Goal: Task Accomplishment & Management: Complete application form

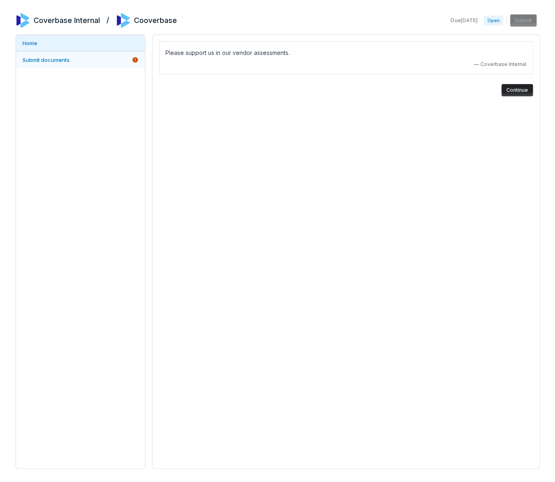
click at [63, 56] on span "Submit documents" at bounding box center [46, 59] width 47 height 7
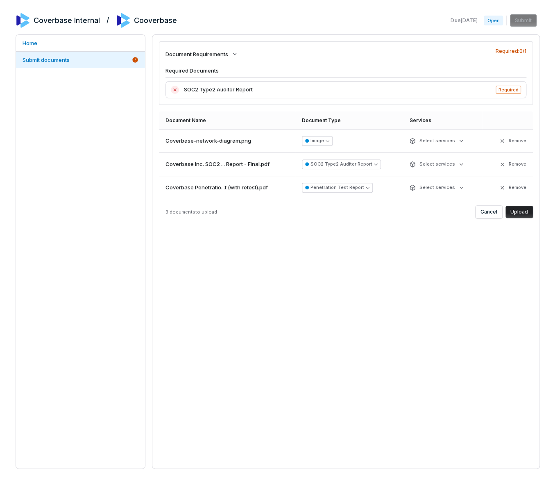
click at [516, 213] on button "Upload" at bounding box center [518, 212] width 27 height 12
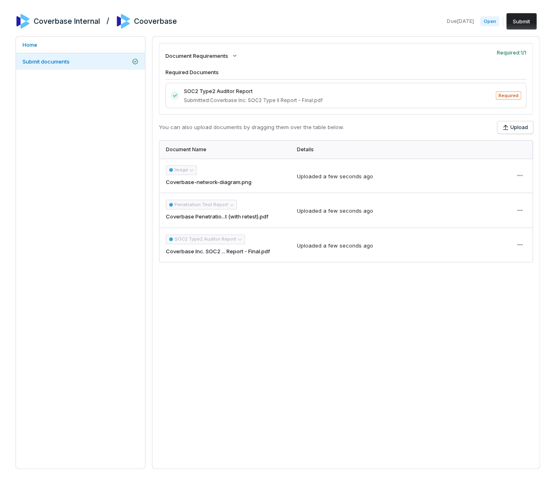
click at [526, 23] on button "Submit" at bounding box center [521, 21] width 30 height 16
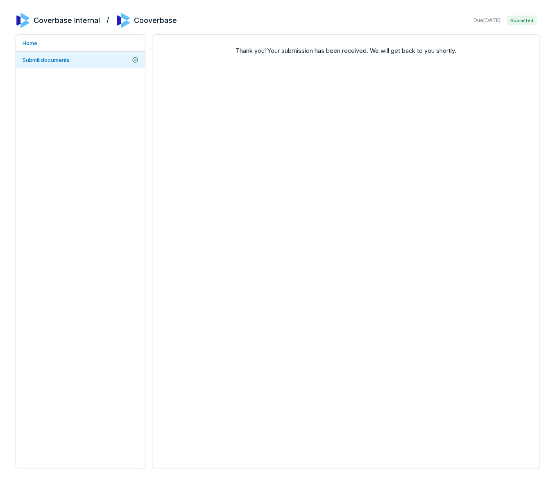
click at [317, 162] on div "Thank you! Your submission has been received. We will get back to you shortly." at bounding box center [346, 251] width 388 height 434
drag, startPoint x: 201, startPoint y: 71, endPoint x: 202, endPoint y: 66, distance: 4.7
click at [201, 70] on div "Thank you! Your submission has been received. We will get back to you shortly." at bounding box center [346, 251] width 388 height 434
drag, startPoint x: 221, startPoint y: 48, endPoint x: 269, endPoint y: 54, distance: 47.9
click at [229, 49] on span "Thank you! Your submission has been received. We will get back to you shortly." at bounding box center [346, 50] width 374 height 9
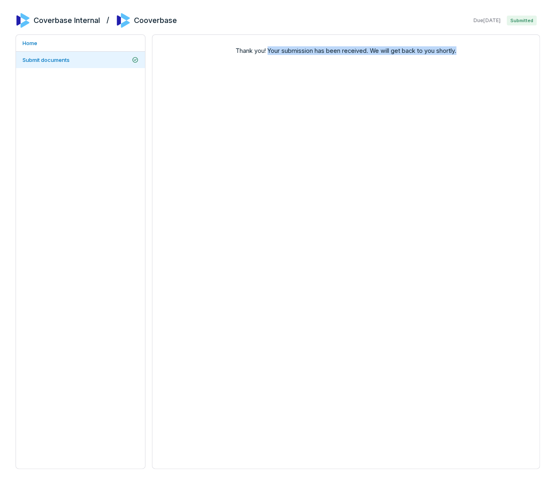
click at [270, 55] on div "Thank you! Your submission has been received. We will get back to you shortly." at bounding box center [345, 48] width 387 height 27
click at [276, 64] on div "Thank you! Your submission has been received. We will get back to you shortly." at bounding box center [346, 251] width 388 height 434
click at [288, 109] on div "Thank you! Your submission has been received. We will get back to you shortly." at bounding box center [346, 251] width 388 height 434
